Goal: Task Accomplishment & Management: Use online tool/utility

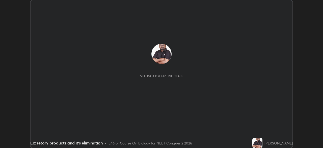
scroll to position [148, 323]
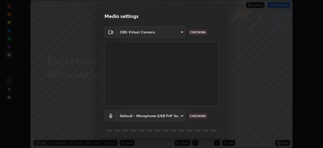
type input "09f294524f3521c037d78ee7cdb71511b6c9344afeed810a356f0d23342d5398"
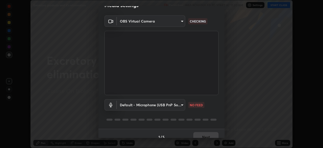
scroll to position [11, 0]
click at [162, 105] on body "Erase all Excretory products and it's elimination Recording WAS SCHEDULED TO ST…" at bounding box center [161, 74] width 323 height 148
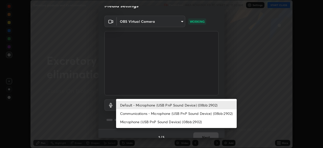
click at [164, 105] on li "Default - Microphone (USB PnP Sound Device) (08bb:2902)" at bounding box center [176, 105] width 121 height 8
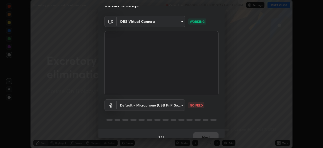
click at [170, 104] on body "Erase all Excretory products and it's elimination Recording WAS SCHEDULED TO ST…" at bounding box center [161, 74] width 323 height 148
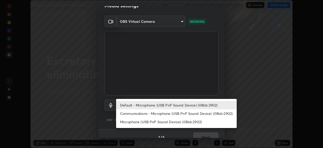
click at [173, 115] on li "Communications - Microphone (USB PnP Sound Device) (08bb:2902)" at bounding box center [176, 113] width 121 height 8
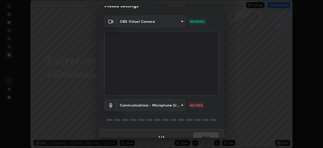
click at [171, 106] on body "Erase all Excretory products and it's elimination Recording WAS SCHEDULED TO ST…" at bounding box center [161, 74] width 323 height 148
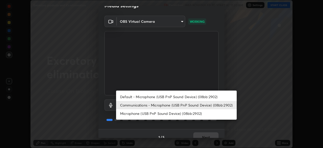
click at [174, 97] on li "Default - Microphone (USB PnP Sound Device) (08bb:2902)" at bounding box center [176, 96] width 121 height 8
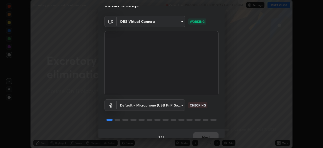
type input "default"
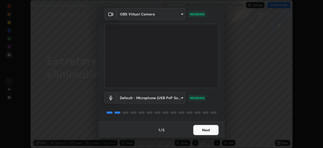
click at [205, 127] on button "Next" at bounding box center [205, 130] width 25 height 10
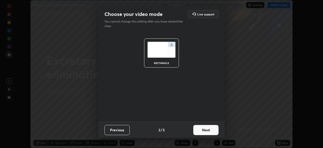
scroll to position [0, 0]
click at [206, 129] on button "Next" at bounding box center [205, 130] width 25 height 10
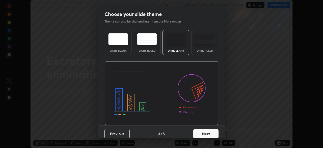
click at [198, 46] on div "Dark Ruled" at bounding box center [205, 42] width 27 height 25
click at [205, 133] on button "Next" at bounding box center [205, 133] width 25 height 10
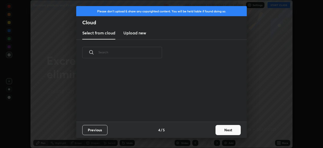
click at [220, 130] on button "Next" at bounding box center [227, 130] width 25 height 10
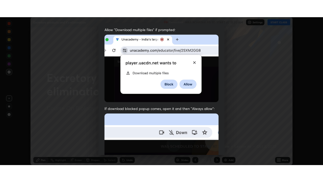
scroll to position [121, 0]
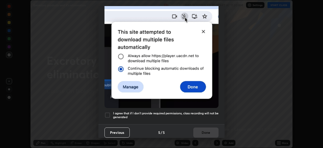
click at [158, 113] on h5 "I agree that if I don't provide required permissions, class recording will not …" at bounding box center [165, 115] width 105 height 8
click at [203, 131] on button "Done" at bounding box center [205, 132] width 25 height 10
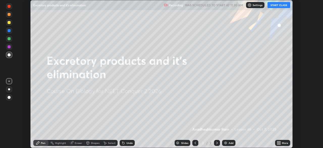
click at [275, 7] on button "START CLASS" at bounding box center [278, 5] width 23 height 6
click at [282, 142] on div "More" at bounding box center [282, 143] width 15 height 6
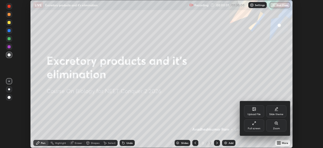
click at [258, 126] on div "Full screen" at bounding box center [254, 125] width 20 height 12
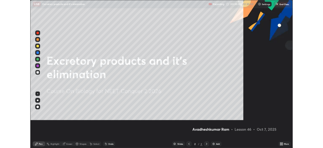
scroll to position [182, 323]
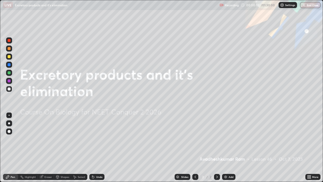
click at [311, 147] on div "More" at bounding box center [312, 177] width 15 height 6
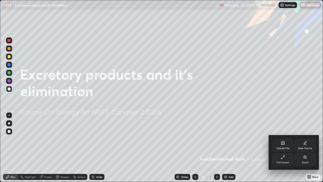
click at [288, 147] on div "Full screen" at bounding box center [283, 159] width 20 height 12
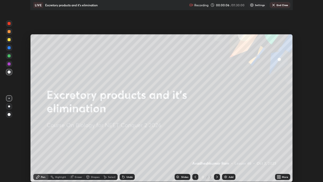
scroll to position [25084, 24908]
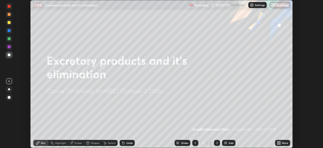
click at [278, 142] on icon at bounding box center [277, 141] width 1 height 1
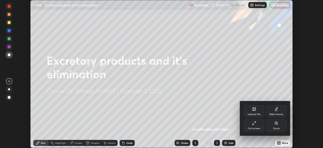
click at [252, 128] on div "Full screen" at bounding box center [254, 128] width 13 height 3
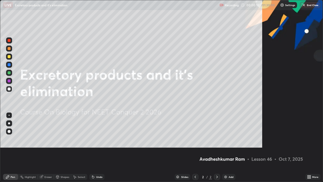
scroll to position [182, 323]
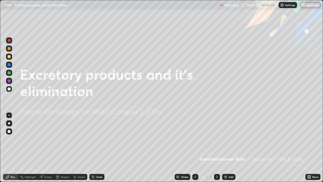
click at [230, 147] on div "Add" at bounding box center [231, 176] width 5 height 3
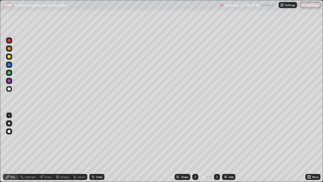
click at [9, 56] on div at bounding box center [9, 56] width 3 height 3
click at [8, 66] on div at bounding box center [9, 64] width 3 height 3
click at [96, 147] on div "Undo" at bounding box center [99, 176] width 6 height 3
click at [10, 41] on div at bounding box center [9, 40] width 3 height 3
click at [9, 41] on div at bounding box center [9, 40] width 3 height 3
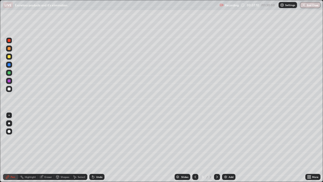
click at [9, 123] on div at bounding box center [9, 123] width 2 height 2
click at [9, 89] on div at bounding box center [9, 88] width 3 height 3
click at [9, 115] on div at bounding box center [9, 115] width 1 height 1
click at [47, 147] on div "Eraser" at bounding box center [48, 176] width 8 height 3
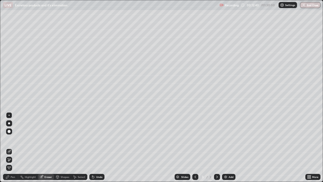
click at [9, 147] on div "Pen" at bounding box center [10, 177] width 15 height 6
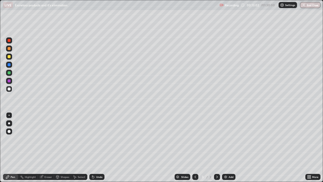
click at [98, 147] on div "Undo" at bounding box center [99, 176] width 6 height 3
click at [97, 147] on div "Undo" at bounding box center [99, 176] width 6 height 3
click at [99, 147] on div "Undo" at bounding box center [99, 176] width 6 height 3
click at [100, 147] on div "Undo" at bounding box center [99, 176] width 6 height 3
click at [97, 147] on div "Undo" at bounding box center [96, 177] width 15 height 6
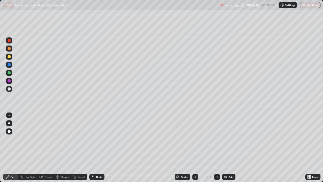
click at [97, 147] on div "Undo" at bounding box center [96, 177] width 15 height 6
click at [96, 147] on div "Undo" at bounding box center [96, 177] width 15 height 6
click at [94, 147] on icon at bounding box center [93, 177] width 4 height 4
click at [9, 56] on div at bounding box center [9, 56] width 3 height 3
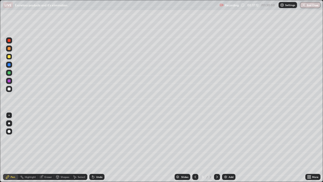
click at [10, 47] on div at bounding box center [9, 48] width 3 height 3
click at [11, 58] on div at bounding box center [9, 56] width 6 height 6
click at [226, 147] on img at bounding box center [226, 177] width 4 height 4
click at [9, 89] on div at bounding box center [9, 88] width 3 height 3
click at [9, 65] on div at bounding box center [9, 64] width 3 height 3
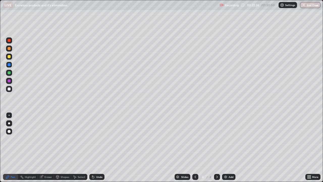
click at [9, 42] on div at bounding box center [9, 40] width 6 height 6
click at [10, 132] on div at bounding box center [9, 131] width 3 height 3
click at [9, 123] on div at bounding box center [9, 123] width 2 height 2
click at [10, 91] on div at bounding box center [9, 89] width 6 height 6
click at [9, 115] on div at bounding box center [9, 115] width 1 height 1
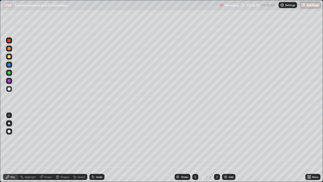
click at [48, 147] on div "Eraser" at bounding box center [48, 176] width 8 height 3
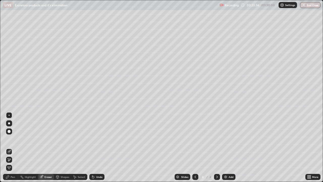
click at [11, 147] on div "Pen" at bounding box center [10, 177] width 15 height 6
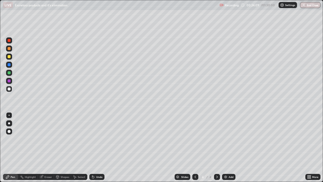
click at [10, 59] on div at bounding box center [9, 56] width 6 height 6
click at [9, 49] on div at bounding box center [9, 48] width 3 height 3
click at [9, 58] on div at bounding box center [9, 56] width 3 height 3
click at [9, 89] on div at bounding box center [9, 88] width 3 height 3
click at [9, 72] on div at bounding box center [9, 72] width 3 height 3
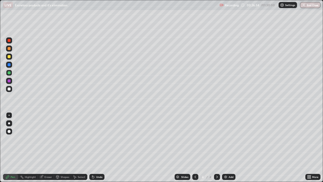
click at [9, 89] on div at bounding box center [9, 88] width 3 height 3
click at [93, 147] on icon at bounding box center [93, 177] width 2 height 2
click at [9, 89] on div at bounding box center [9, 88] width 3 height 3
click at [9, 48] on div at bounding box center [9, 48] width 3 height 3
click at [9, 89] on div at bounding box center [9, 88] width 3 height 3
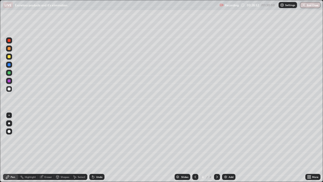
click at [99, 147] on div "Undo" at bounding box center [99, 176] width 6 height 3
click at [96, 147] on div "Undo" at bounding box center [96, 177] width 15 height 6
click at [95, 147] on div "Undo" at bounding box center [96, 177] width 15 height 6
click at [97, 147] on div "Undo" at bounding box center [96, 177] width 15 height 6
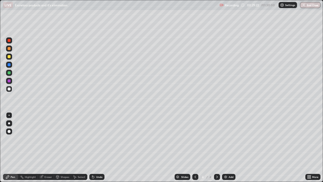
click at [47, 147] on div "Eraser" at bounding box center [48, 176] width 8 height 3
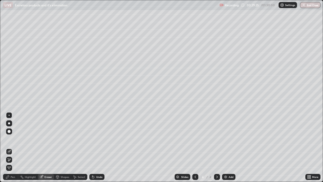
click at [12, 147] on div "Pen" at bounding box center [13, 176] width 5 height 3
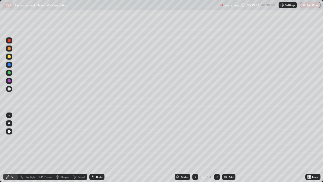
click at [62, 147] on div "Shapes" at bounding box center [62, 177] width 17 height 6
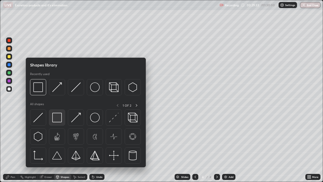
click at [57, 118] on img at bounding box center [57, 118] width 10 height 10
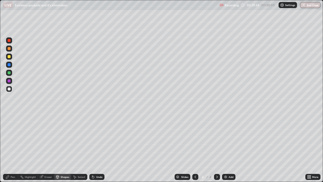
click at [9, 57] on div at bounding box center [9, 56] width 3 height 3
click at [9, 88] on div at bounding box center [9, 88] width 3 height 3
click at [93, 147] on icon at bounding box center [93, 177] width 4 height 4
click at [95, 147] on div "Undo" at bounding box center [96, 177] width 15 height 6
click at [9, 147] on icon at bounding box center [8, 177] width 4 height 4
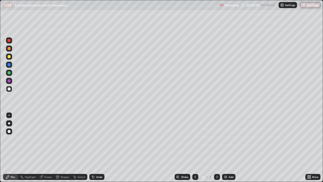
click at [96, 147] on div "Undo" at bounding box center [99, 176] width 6 height 3
click at [10, 65] on div at bounding box center [9, 64] width 3 height 3
click at [9, 81] on div at bounding box center [9, 80] width 3 height 3
click at [10, 147] on div "Pen" at bounding box center [10, 177] width 15 height 6
click at [8, 90] on div at bounding box center [9, 88] width 3 height 3
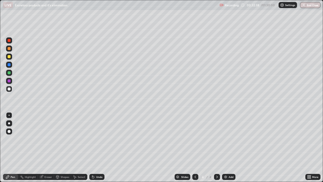
click at [44, 147] on div "Eraser" at bounding box center [48, 176] width 8 height 3
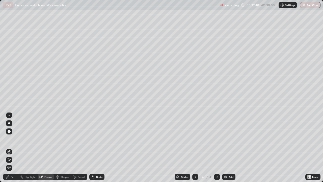
click at [8, 147] on icon at bounding box center [7, 176] width 3 height 3
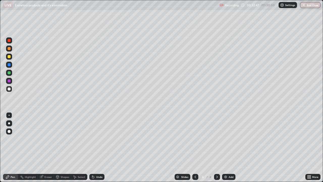
click at [9, 56] on div at bounding box center [9, 56] width 3 height 3
click at [61, 147] on div "Shapes" at bounding box center [62, 177] width 17 height 6
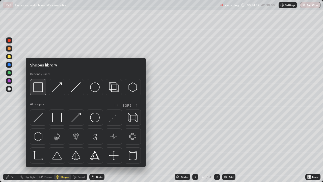
click at [35, 90] on img at bounding box center [38, 87] width 10 height 10
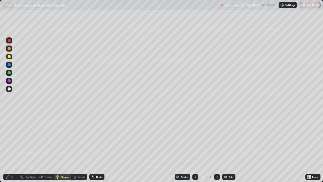
click at [8, 147] on icon at bounding box center [7, 176] width 3 height 3
click at [44, 147] on div "Eraser" at bounding box center [48, 176] width 8 height 3
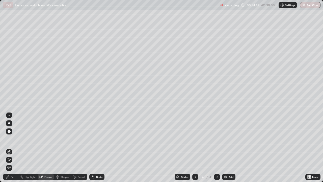
click at [8, 147] on icon at bounding box center [7, 176] width 3 height 3
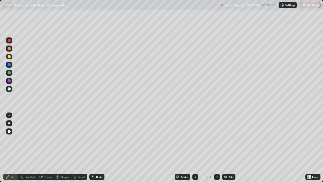
click at [226, 147] on img at bounding box center [226, 177] width 4 height 4
click at [10, 113] on div at bounding box center [9, 115] width 6 height 6
click at [9, 65] on div at bounding box center [9, 64] width 3 height 3
click at [9, 40] on div at bounding box center [9, 40] width 3 height 3
click at [9, 132] on div at bounding box center [9, 131] width 3 height 3
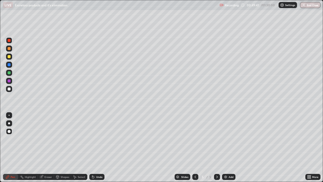
click at [9, 115] on div at bounding box center [9, 115] width 1 height 1
click at [9, 89] on div at bounding box center [9, 88] width 3 height 3
click at [97, 147] on div "Undo" at bounding box center [99, 176] width 6 height 3
click at [44, 147] on div "Eraser" at bounding box center [46, 177] width 16 height 6
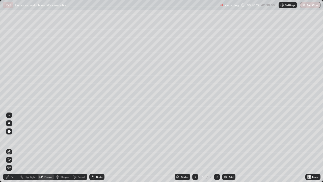
click at [11, 147] on div "Pen" at bounding box center [10, 177] width 15 height 6
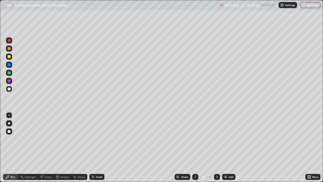
click at [95, 147] on div "Undo" at bounding box center [96, 177] width 15 height 6
click at [96, 147] on div "Undo" at bounding box center [99, 176] width 6 height 3
click at [94, 147] on icon at bounding box center [93, 177] width 4 height 4
click at [96, 147] on div "Undo" at bounding box center [99, 176] width 6 height 3
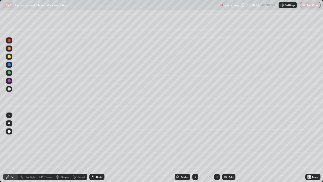
click at [10, 56] on div at bounding box center [9, 56] width 3 height 3
click at [9, 74] on div at bounding box center [9, 72] width 3 height 3
click at [8, 65] on div at bounding box center [9, 64] width 3 height 3
click at [10, 58] on div at bounding box center [9, 56] width 3 height 3
click at [9, 73] on div at bounding box center [9, 72] width 3 height 3
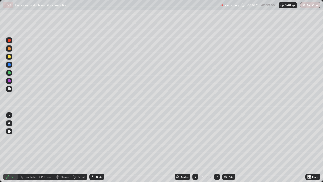
click at [9, 56] on div at bounding box center [9, 56] width 3 height 3
click at [9, 73] on div at bounding box center [9, 72] width 3 height 3
click at [10, 55] on div at bounding box center [9, 56] width 3 height 3
click at [9, 89] on div at bounding box center [9, 88] width 3 height 3
click at [9, 65] on div at bounding box center [9, 64] width 3 height 3
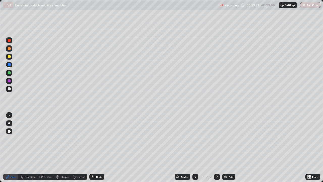
click at [9, 89] on div at bounding box center [9, 88] width 3 height 3
click at [97, 147] on div "Undo" at bounding box center [96, 177] width 15 height 6
click at [99, 147] on div "Undo" at bounding box center [99, 176] width 6 height 3
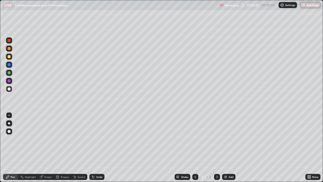
click at [9, 65] on div at bounding box center [9, 64] width 3 height 3
click at [7, 147] on icon at bounding box center [7, 176] width 3 height 3
click at [9, 89] on div at bounding box center [9, 88] width 3 height 3
click at [100, 147] on div "Undo" at bounding box center [99, 176] width 6 height 3
click at [99, 147] on div "Undo" at bounding box center [99, 176] width 6 height 3
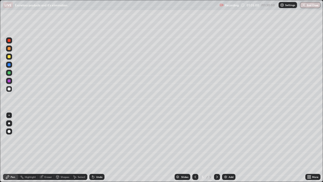
click at [100, 147] on div "Undo" at bounding box center [99, 176] width 6 height 3
click at [8, 71] on div at bounding box center [9, 72] width 3 height 3
click at [10, 57] on div at bounding box center [9, 56] width 3 height 3
click at [9, 72] on div at bounding box center [9, 72] width 3 height 3
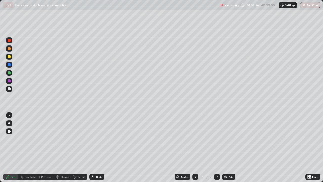
click at [10, 88] on div at bounding box center [9, 88] width 3 height 3
click at [9, 65] on div at bounding box center [9, 64] width 3 height 3
click at [10, 57] on div at bounding box center [9, 56] width 3 height 3
click at [9, 65] on div at bounding box center [9, 64] width 3 height 3
click at [10, 57] on div at bounding box center [9, 56] width 3 height 3
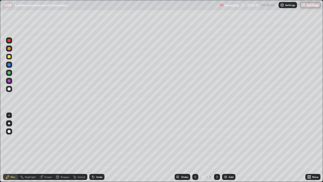
click at [61, 147] on div "Shapes" at bounding box center [65, 176] width 9 height 3
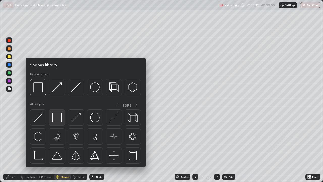
click at [57, 119] on img at bounding box center [57, 118] width 10 height 10
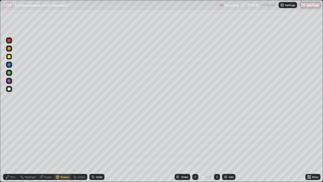
click at [98, 147] on div "Undo" at bounding box center [99, 176] width 6 height 3
click at [13, 147] on div "Pen" at bounding box center [13, 176] width 5 height 3
click at [64, 147] on div "Shapes" at bounding box center [65, 176] width 9 height 3
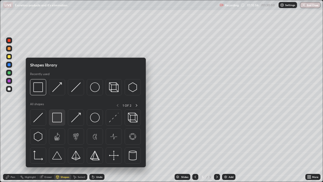
click at [57, 118] on img at bounding box center [57, 118] width 10 height 10
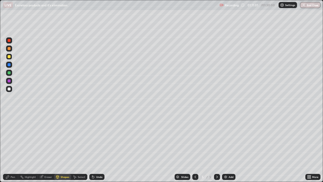
click at [62, 147] on div "Shapes" at bounding box center [65, 176] width 9 height 3
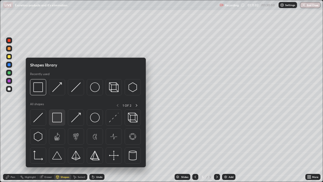
click at [59, 118] on img at bounding box center [57, 118] width 10 height 10
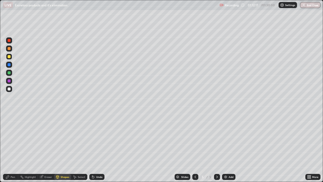
click at [46, 147] on div "Eraser" at bounding box center [48, 176] width 8 height 3
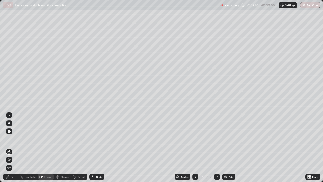
click at [16, 147] on div "Pen" at bounding box center [10, 177] width 15 height 6
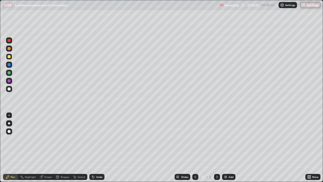
click at [230, 147] on div "Add" at bounding box center [231, 176] width 5 height 3
click at [8, 65] on div at bounding box center [9, 64] width 3 height 3
click at [97, 147] on div "Undo" at bounding box center [96, 177] width 15 height 6
click at [9, 73] on div at bounding box center [9, 72] width 3 height 3
click at [10, 91] on div at bounding box center [9, 89] width 6 height 6
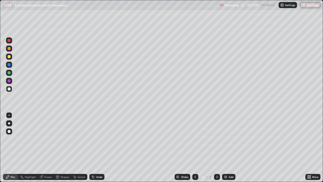
click at [49, 147] on div "Eraser" at bounding box center [48, 176] width 8 height 3
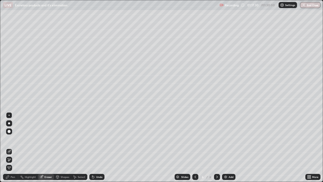
click at [13, 147] on div "Pen" at bounding box center [13, 176] width 5 height 3
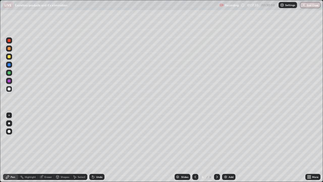
click at [9, 64] on div at bounding box center [9, 64] width 3 height 3
click at [47, 147] on div "Eraser" at bounding box center [48, 176] width 8 height 3
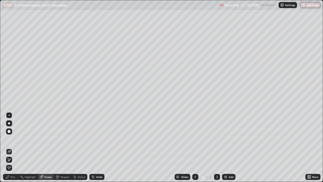
click at [10, 147] on div "Pen" at bounding box center [10, 177] width 15 height 6
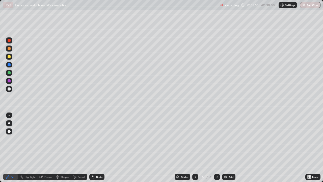
click at [100, 147] on div "Undo" at bounding box center [99, 176] width 6 height 3
click at [10, 72] on div at bounding box center [9, 72] width 3 height 3
click at [97, 147] on div "Undo" at bounding box center [99, 176] width 6 height 3
click at [9, 58] on div at bounding box center [9, 56] width 3 height 3
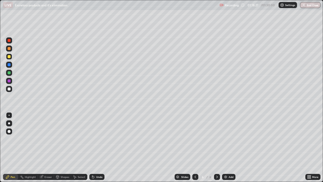
click at [97, 147] on div "Undo" at bounding box center [96, 177] width 15 height 6
click at [98, 147] on div "Undo" at bounding box center [96, 177] width 15 height 6
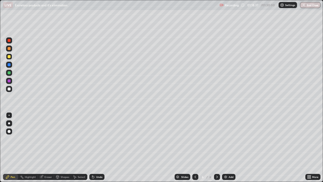
click at [10, 72] on div at bounding box center [9, 72] width 3 height 3
click at [9, 73] on div at bounding box center [9, 72] width 3 height 3
click at [8, 57] on div at bounding box center [9, 56] width 3 height 3
click at [9, 72] on div at bounding box center [9, 72] width 3 height 3
click at [9, 65] on div at bounding box center [9, 64] width 3 height 3
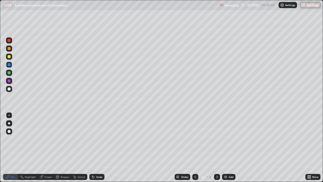
click at [9, 49] on div at bounding box center [9, 48] width 3 height 3
click at [8, 89] on div at bounding box center [9, 88] width 3 height 3
click at [9, 57] on div at bounding box center [9, 56] width 3 height 3
click at [8, 88] on div at bounding box center [9, 88] width 3 height 3
click at [46, 147] on div "Eraser" at bounding box center [48, 176] width 8 height 3
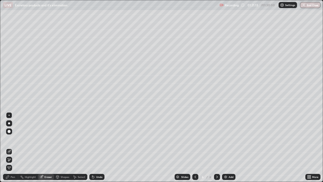
click at [11, 147] on div "Pen" at bounding box center [10, 177] width 15 height 6
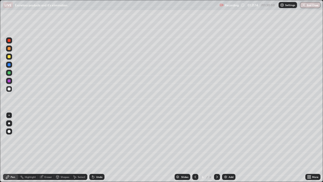
click at [8, 57] on div at bounding box center [9, 56] width 3 height 3
click at [46, 147] on div "Eraser" at bounding box center [48, 176] width 8 height 3
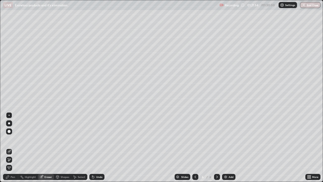
click at [12, 147] on div "Pen" at bounding box center [13, 176] width 5 height 3
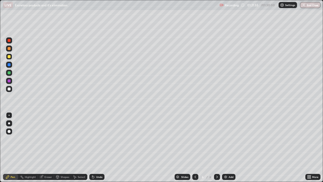
click at [10, 56] on div at bounding box center [9, 56] width 3 height 3
click at [9, 57] on div at bounding box center [9, 56] width 3 height 3
click at [96, 147] on div "Undo" at bounding box center [99, 176] width 6 height 3
click at [8, 72] on div at bounding box center [9, 72] width 3 height 3
click at [96, 147] on div "Undo" at bounding box center [99, 176] width 6 height 3
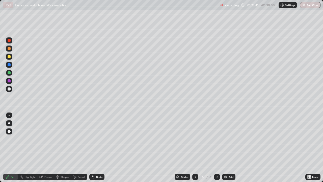
click at [96, 147] on div "Undo" at bounding box center [99, 176] width 6 height 3
click at [308, 6] on button "End Class" at bounding box center [311, 5] width 20 height 6
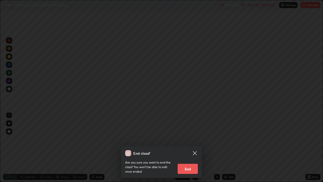
click at [193, 147] on button "End" at bounding box center [188, 168] width 20 height 10
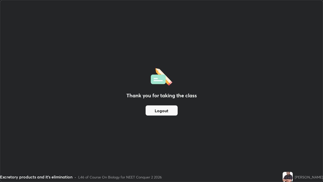
click at [169, 112] on button "Logout" at bounding box center [162, 110] width 32 height 10
